Goal: Task Accomplishment & Management: Use online tool/utility

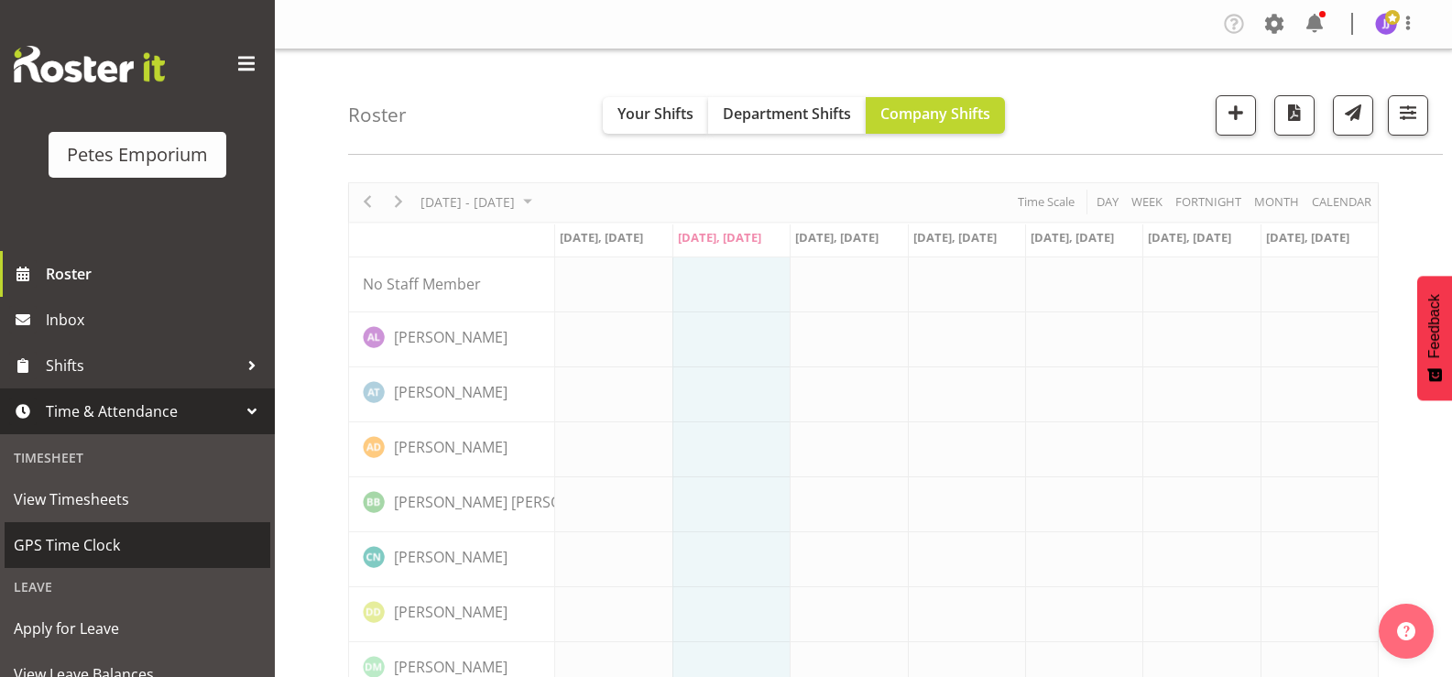
click at [133, 546] on span "GPS Time Clock" at bounding box center [137, 544] width 247 height 27
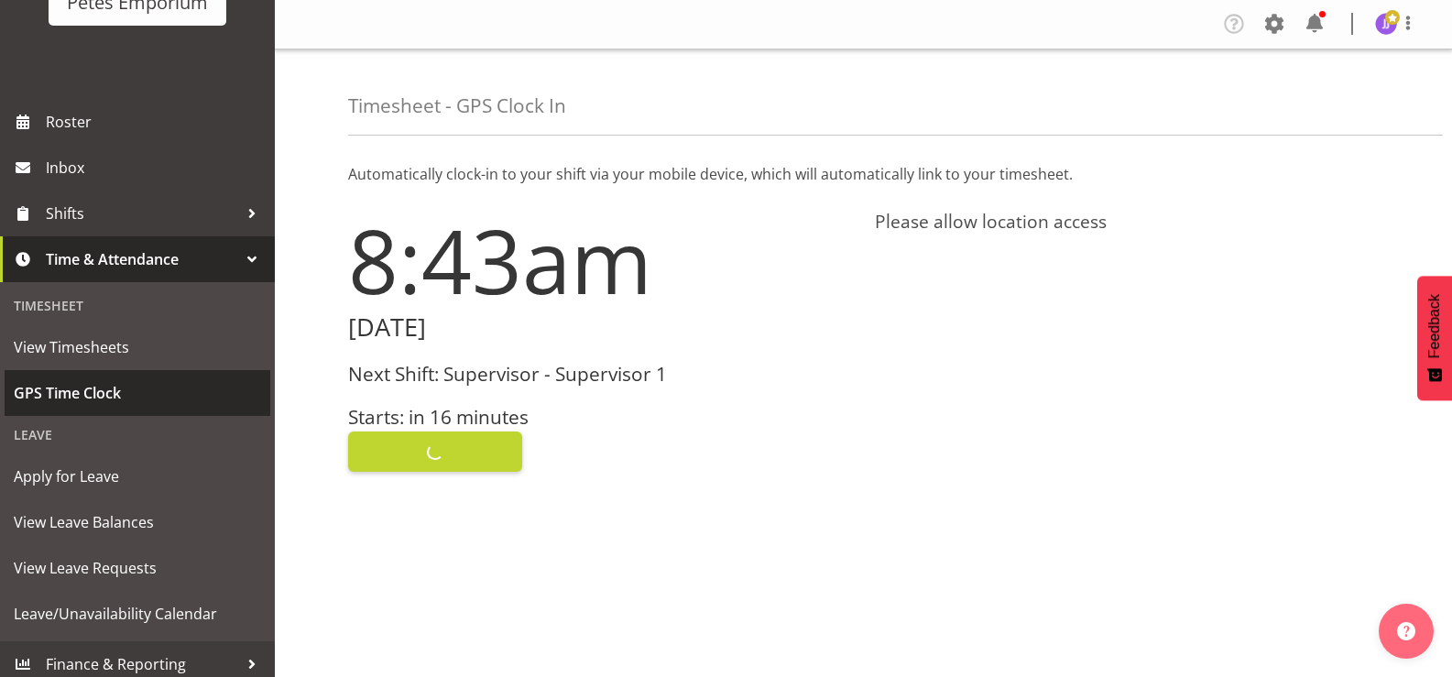
scroll to position [162, 0]
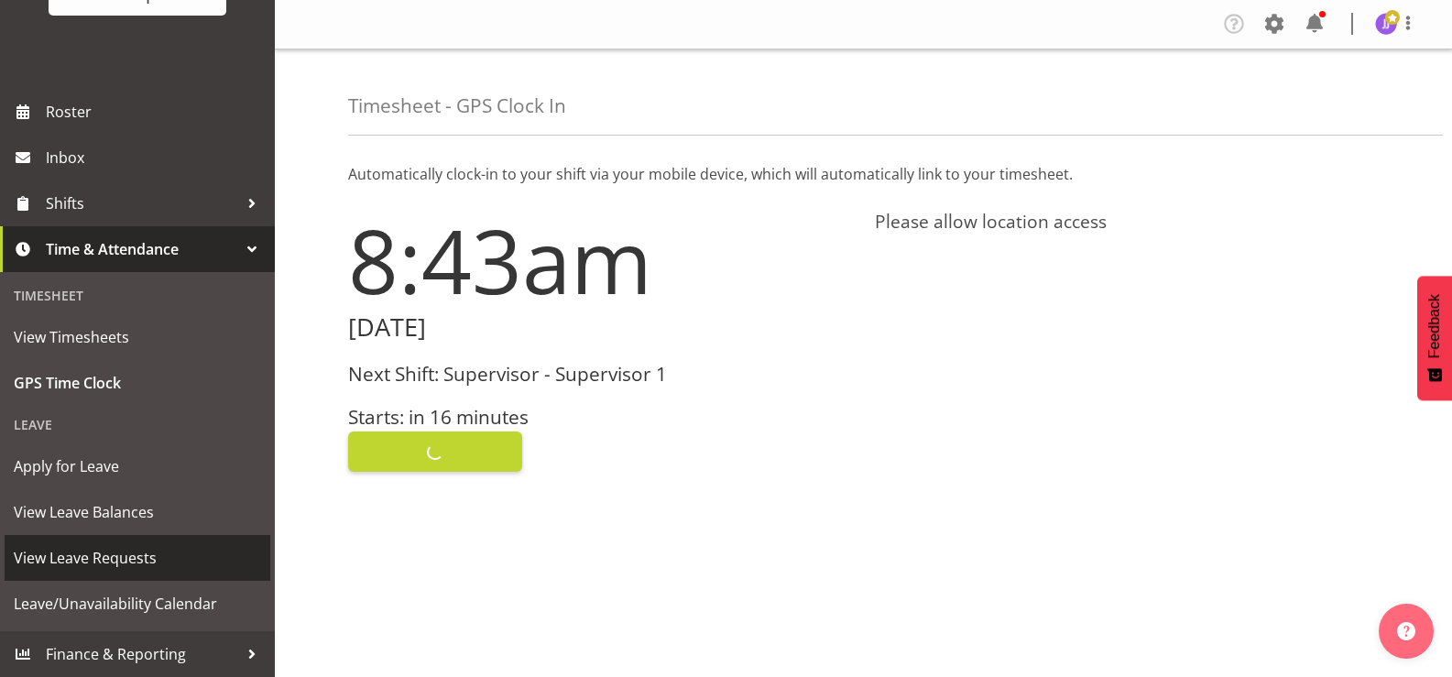
click at [135, 561] on span "View Leave Requests" at bounding box center [137, 557] width 247 height 27
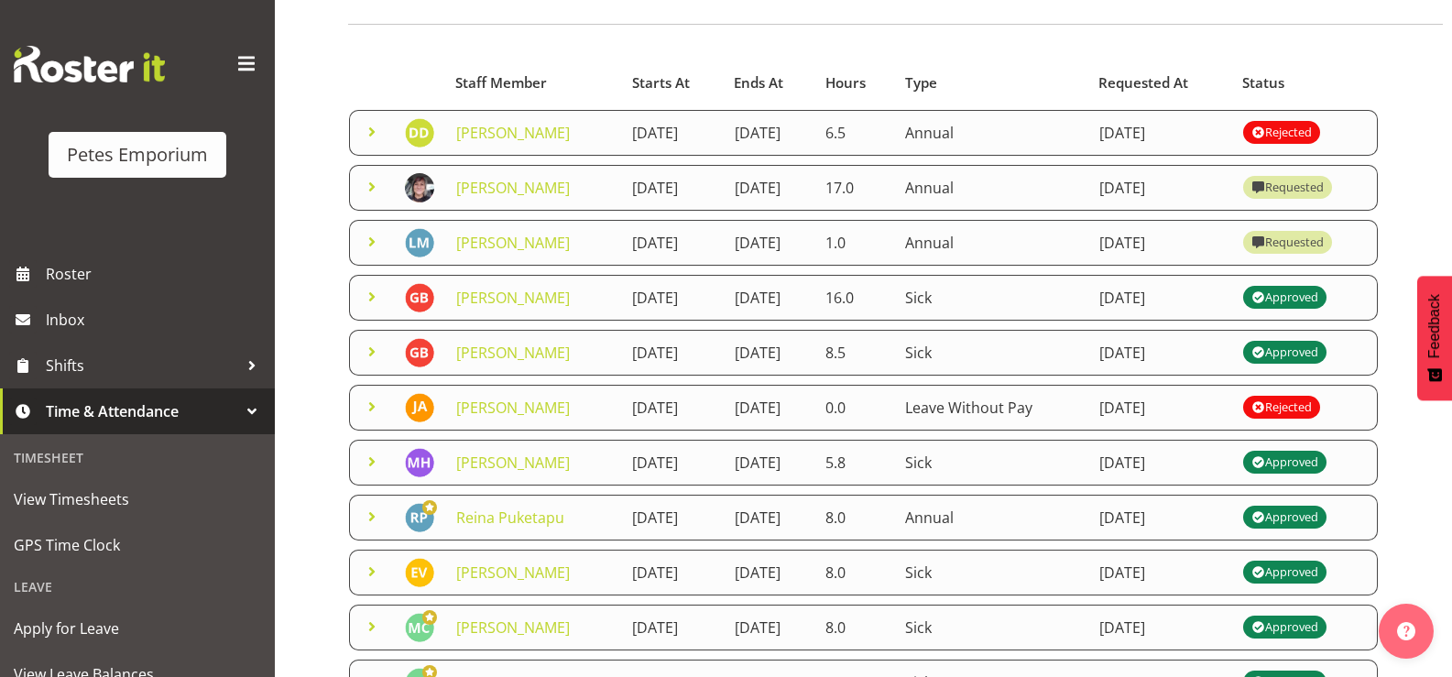
scroll to position [183, 0]
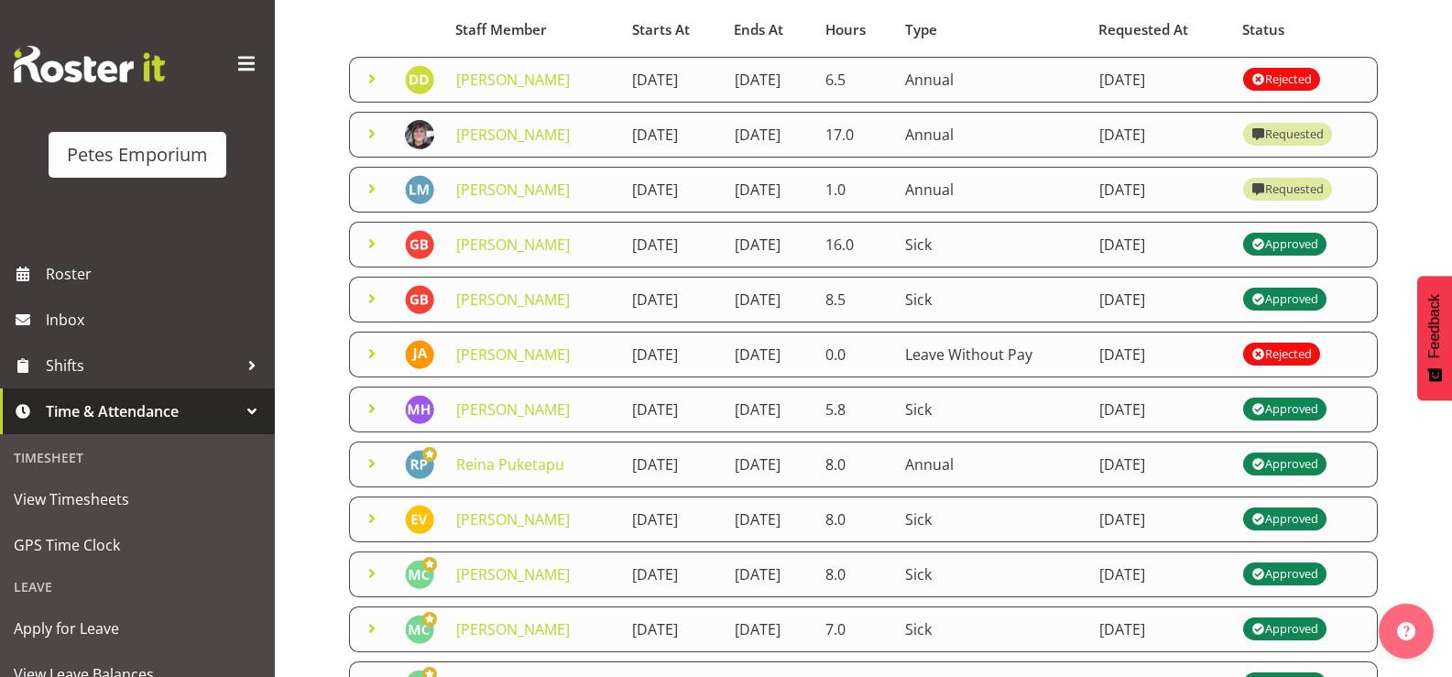
click at [367, 200] on span at bounding box center [372, 189] width 22 height 22
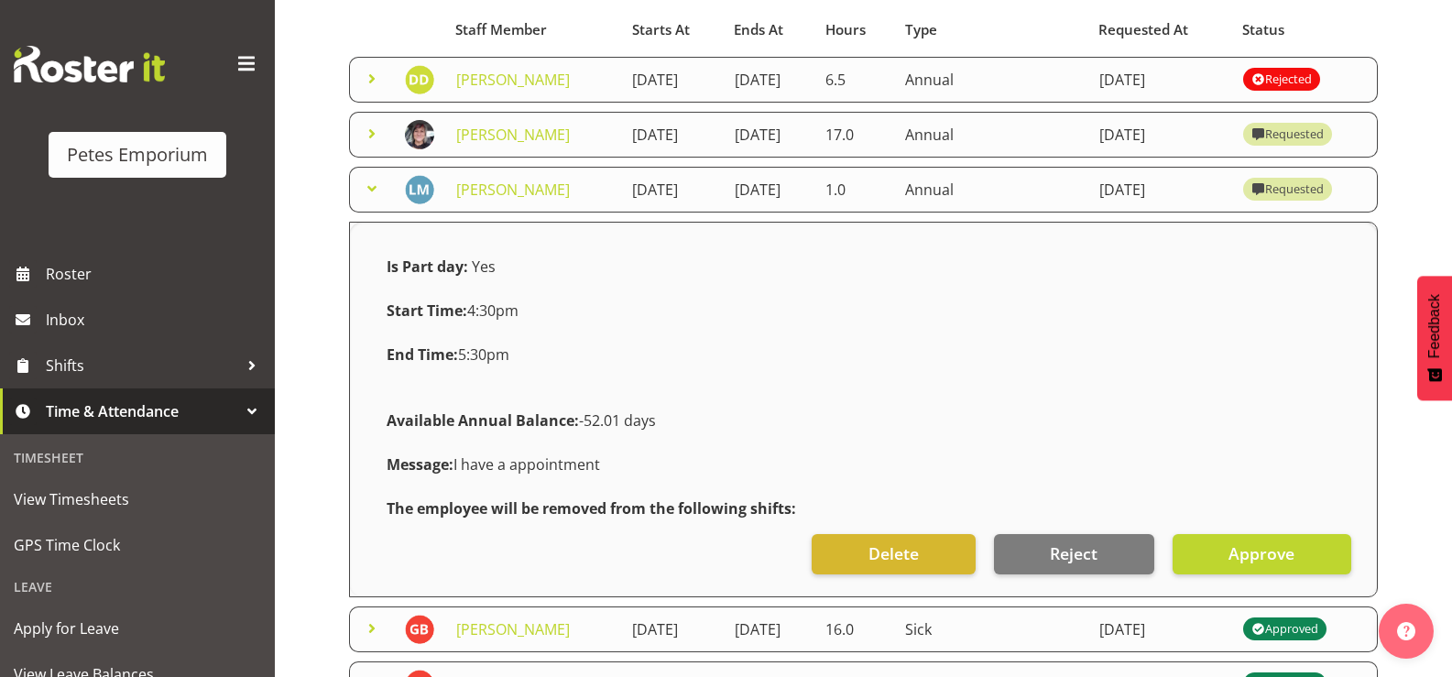
click at [367, 200] on span at bounding box center [372, 189] width 22 height 22
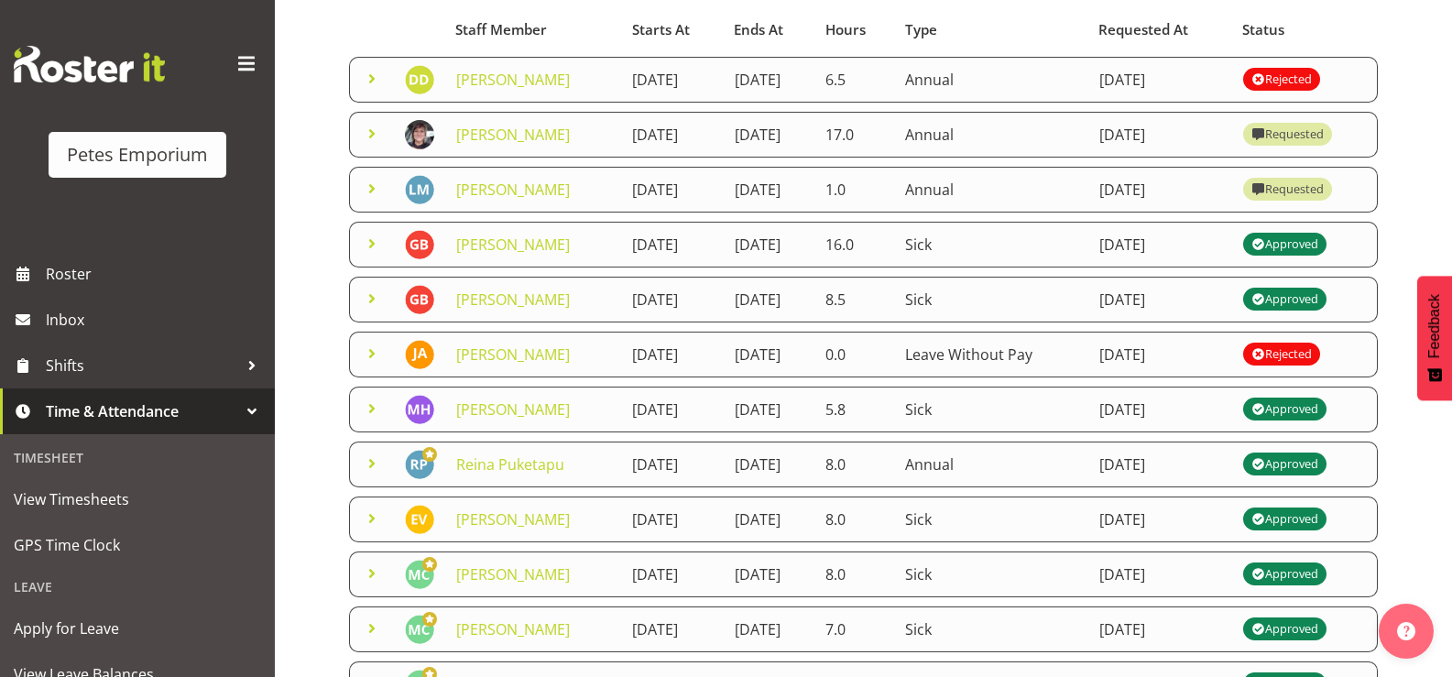
click at [374, 138] on span at bounding box center [372, 134] width 22 height 22
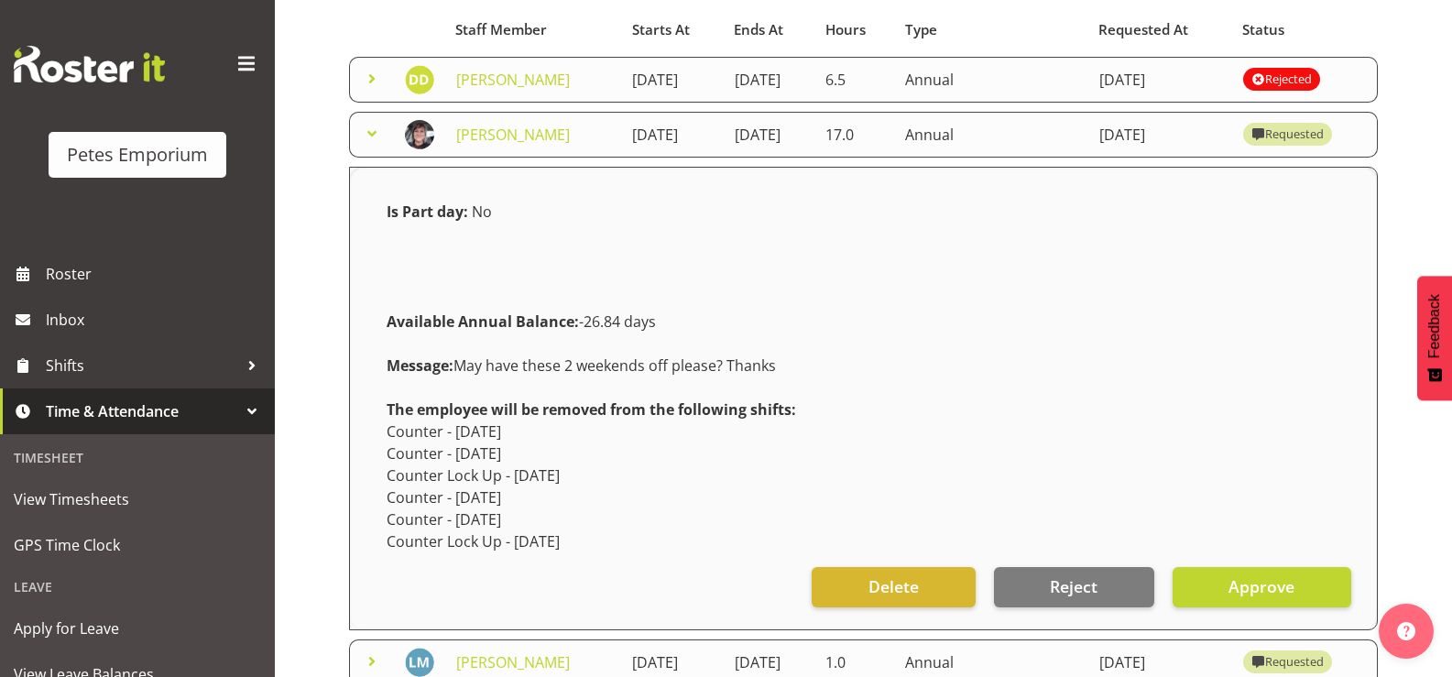
click at [374, 138] on span at bounding box center [372, 134] width 22 height 22
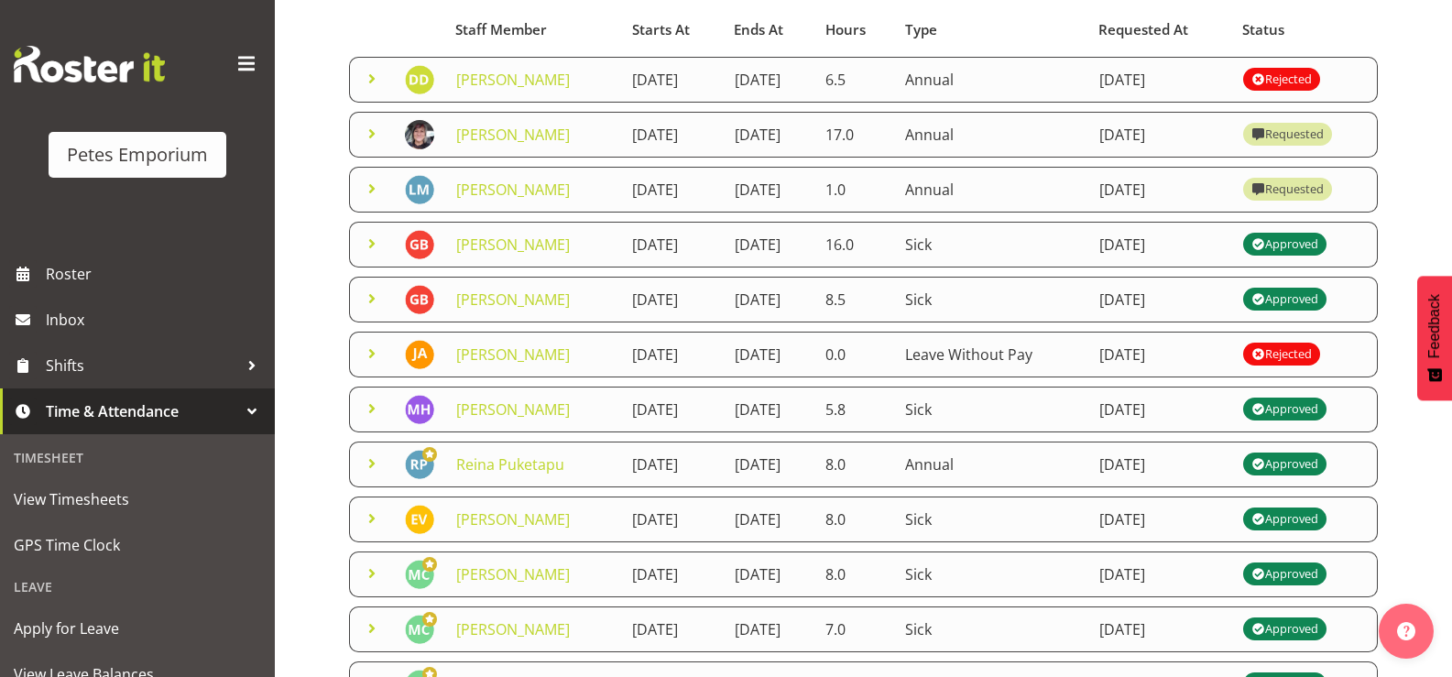
click at [368, 73] on span at bounding box center [372, 79] width 22 height 22
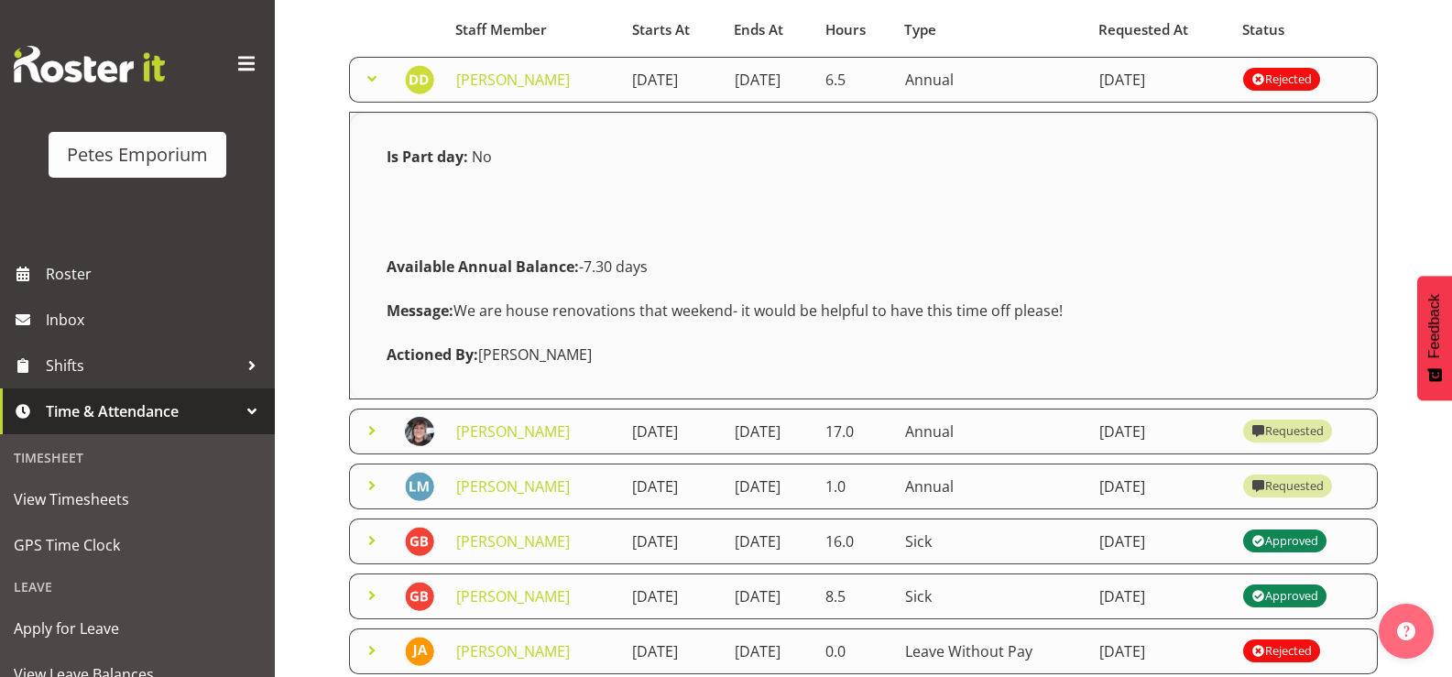
click at [370, 79] on span at bounding box center [372, 79] width 22 height 22
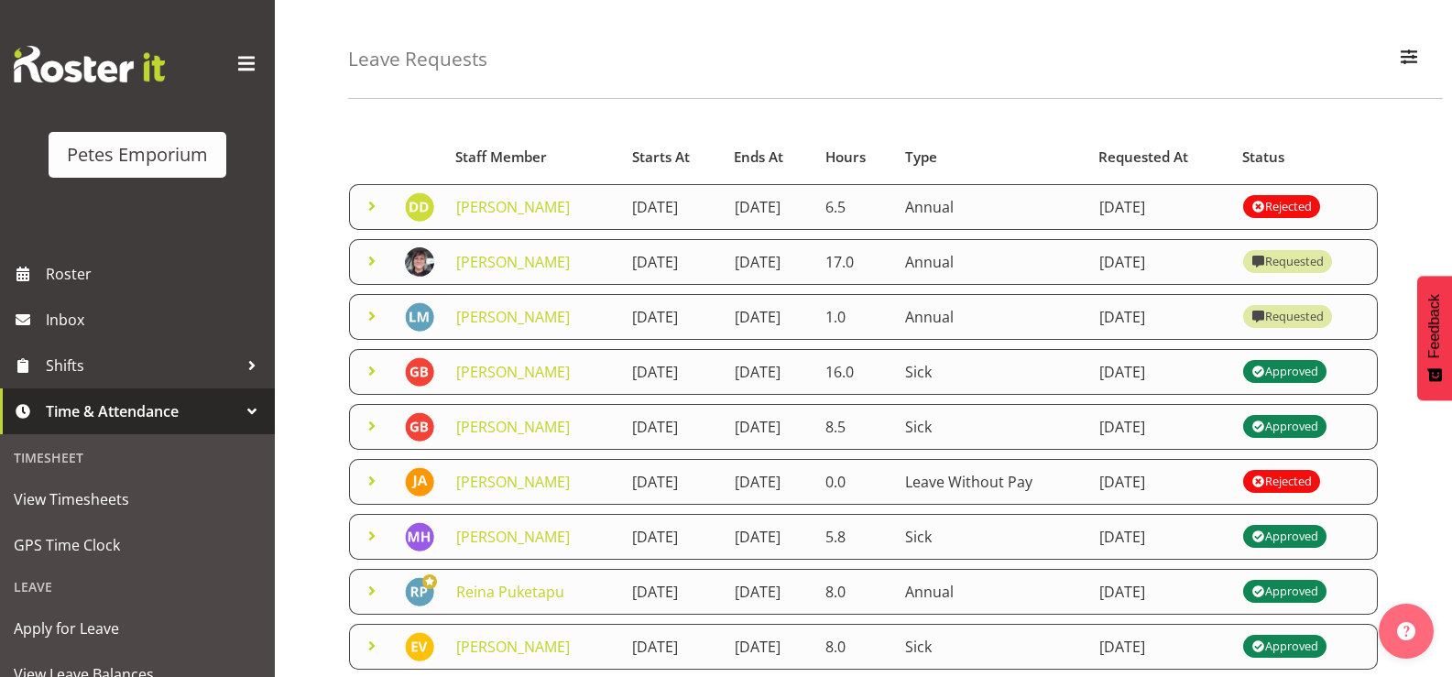
scroll to position [0, 0]
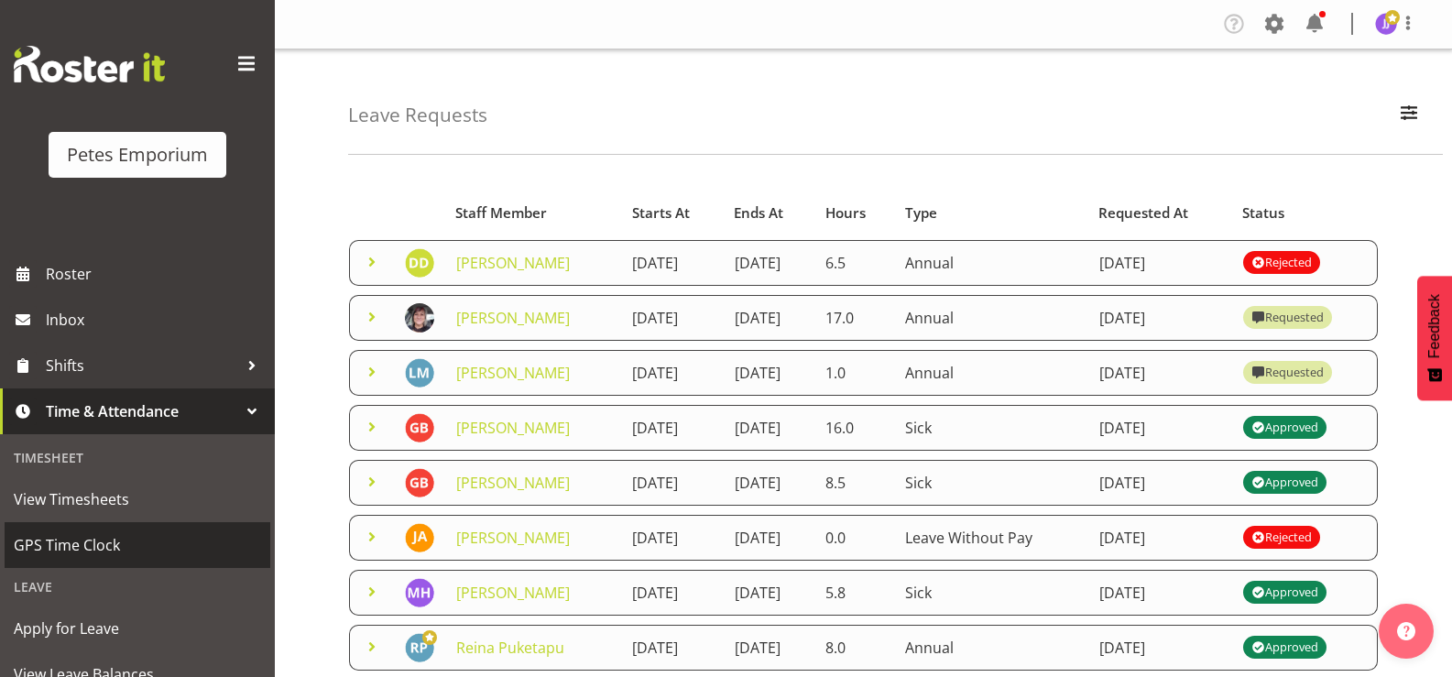
click at [110, 546] on span "GPS Time Clock" at bounding box center [137, 544] width 247 height 27
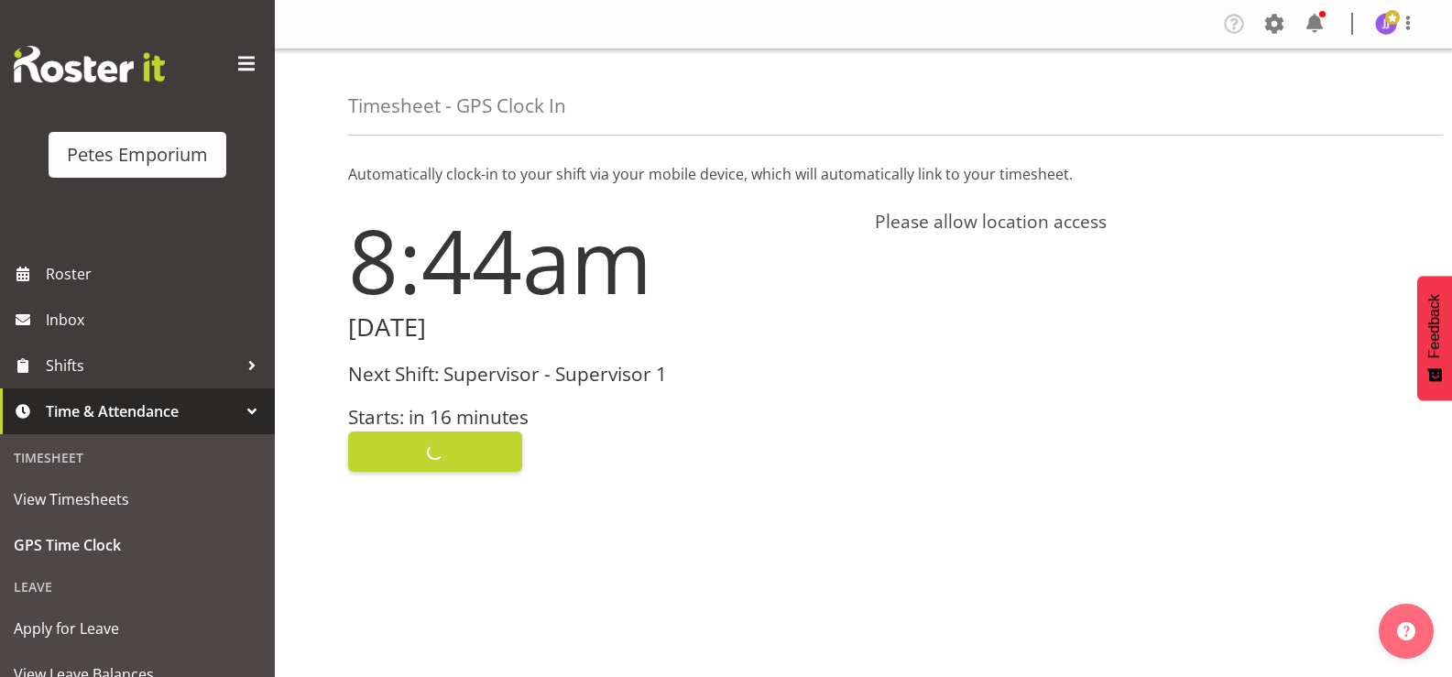
click at [394, 445] on div "Clock In" at bounding box center [600, 450] width 505 height 44
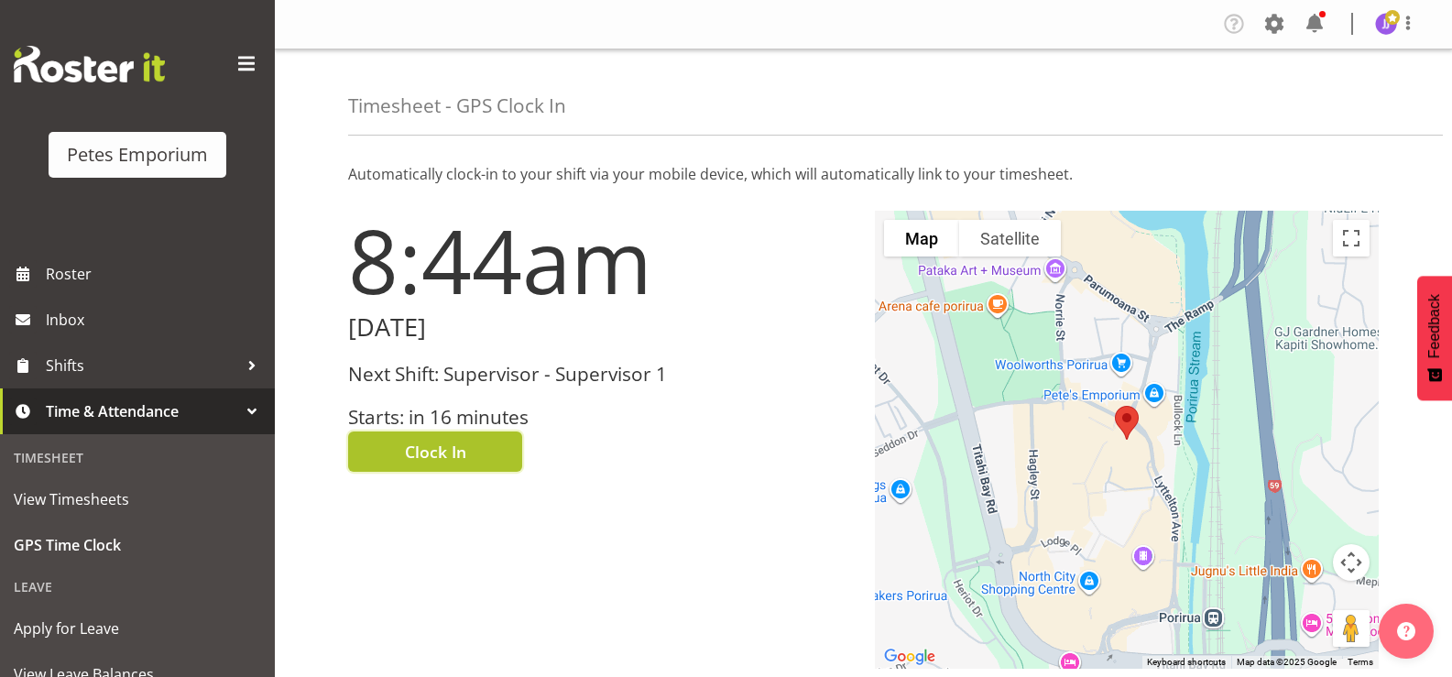
click at [409, 460] on span "Clock In" at bounding box center [435, 452] width 61 height 24
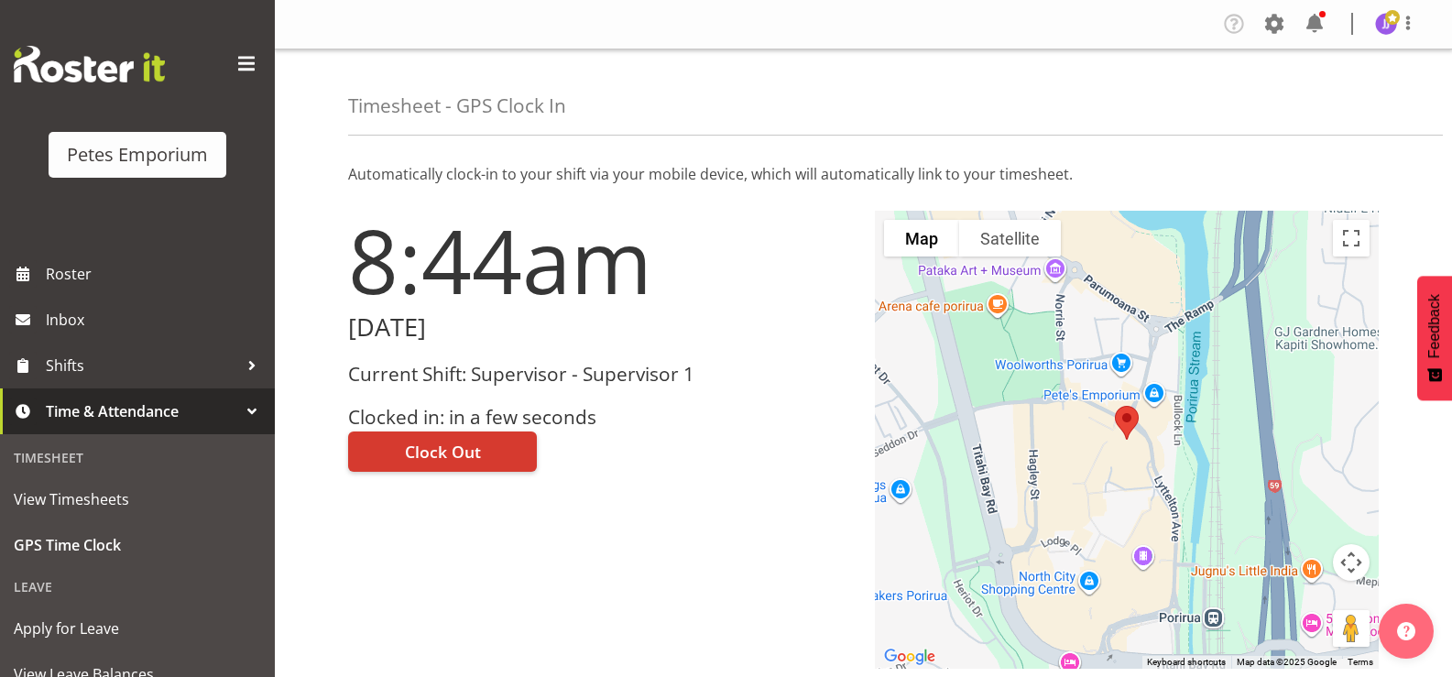
click at [1394, 29] on img at bounding box center [1386, 24] width 22 height 22
click at [1342, 87] on link "Log Out" at bounding box center [1331, 96] width 176 height 33
